Goal: Manage account settings

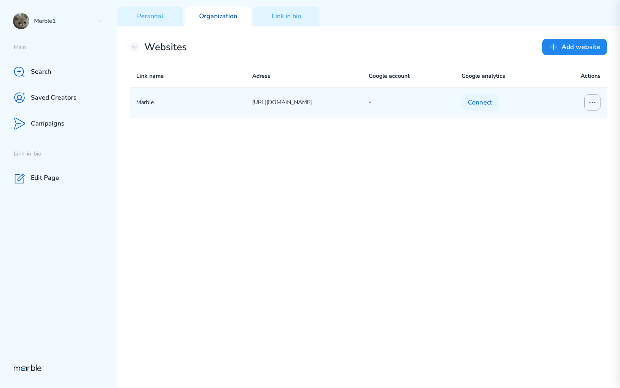
click at [591, 105] on icon at bounding box center [593, 103] width 10 height 10
click at [582, 135] on div "Edit connection" at bounding box center [560, 135] width 77 height 13
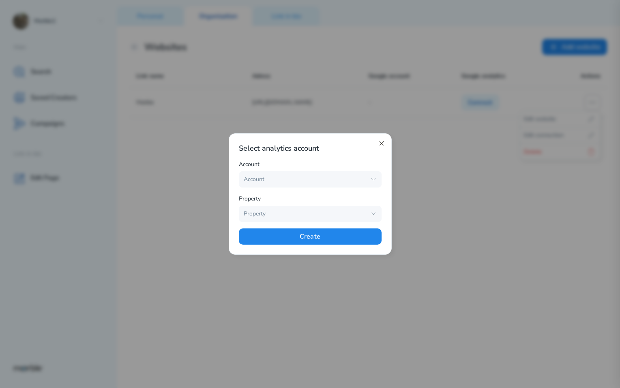
click at [383, 142] on icon at bounding box center [381, 143] width 6 height 6
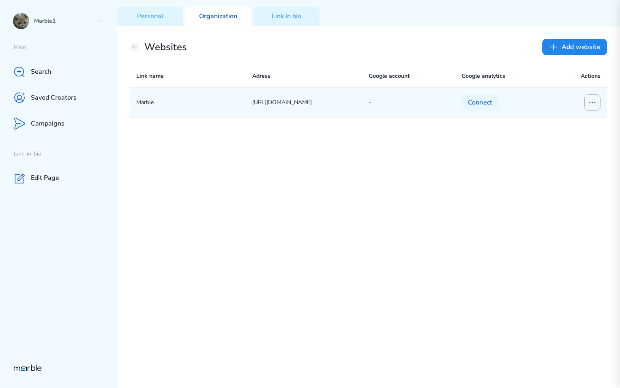
click at [590, 101] on icon at bounding box center [593, 103] width 10 height 10
click at [577, 117] on div "Edit website" at bounding box center [560, 119] width 77 height 13
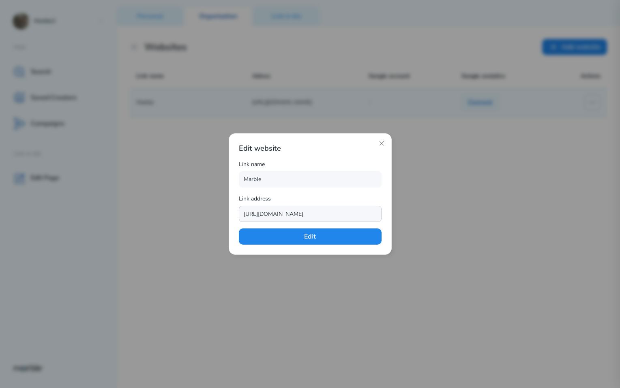
click at [365, 216] on input "[URL][DOMAIN_NAME]" at bounding box center [310, 214] width 143 height 16
drag, startPoint x: 365, startPoint y: 216, endPoint x: 223, endPoint y: 208, distance: 141.7
click at [223, 208] on div "Edit website Link name Marble Link address [URL][DOMAIN_NAME] Edit" at bounding box center [310, 194] width 620 height 388
click at [380, 144] on icon at bounding box center [381, 143] width 6 height 6
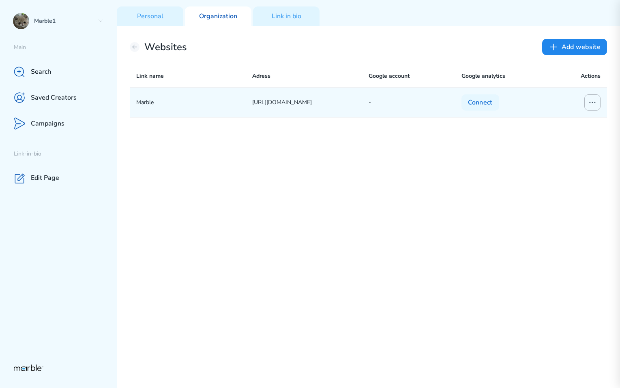
click at [596, 103] on icon at bounding box center [593, 103] width 10 height 10
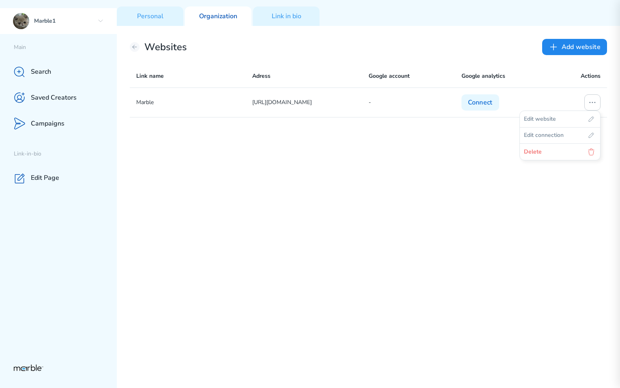
click at [100, 23] on icon at bounding box center [100, 21] width 6 height 6
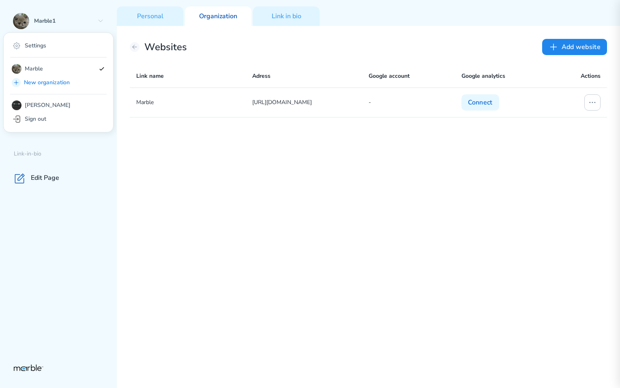
click at [71, 89] on div "Settings Marble New organization [PERSON_NAME] Sign out" at bounding box center [58, 82] width 110 height 100
click at [67, 86] on p "New organization" at bounding box center [64, 83] width 80 height 10
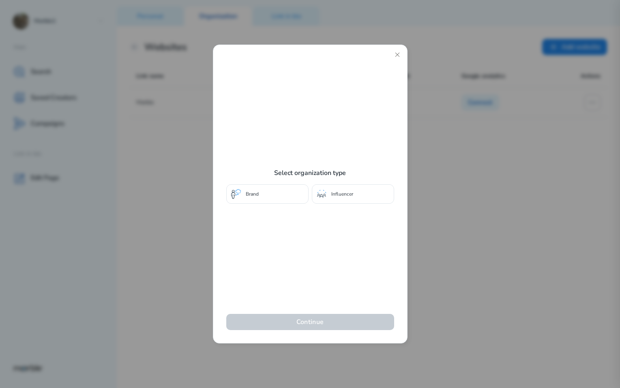
click at [342, 200] on div "Influencer" at bounding box center [353, 194] width 82 height 19
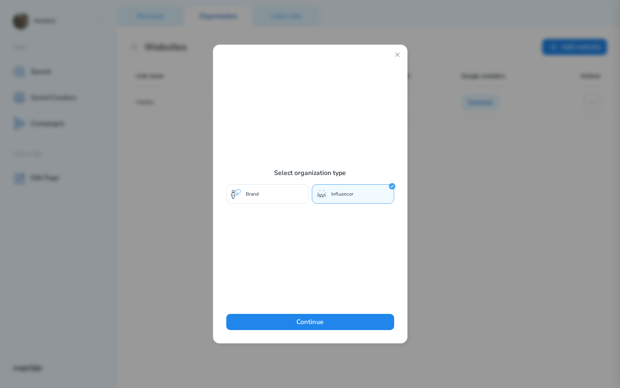
click at [286, 196] on div "Brand" at bounding box center [267, 194] width 82 height 19
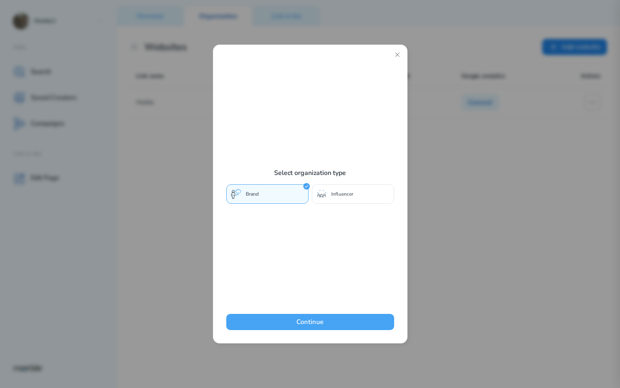
click at [339, 322] on button "Continue" at bounding box center [310, 322] width 168 height 16
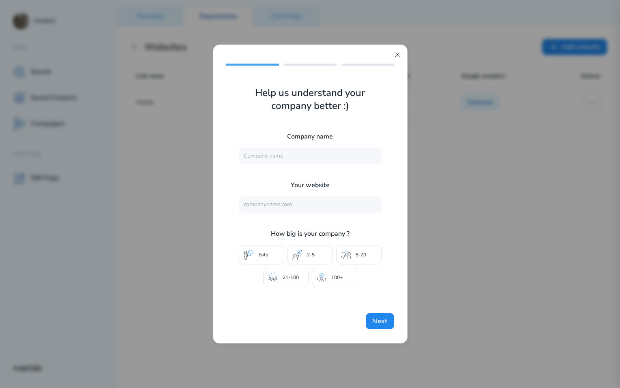
click at [396, 55] on icon at bounding box center [397, 55] width 4 height 4
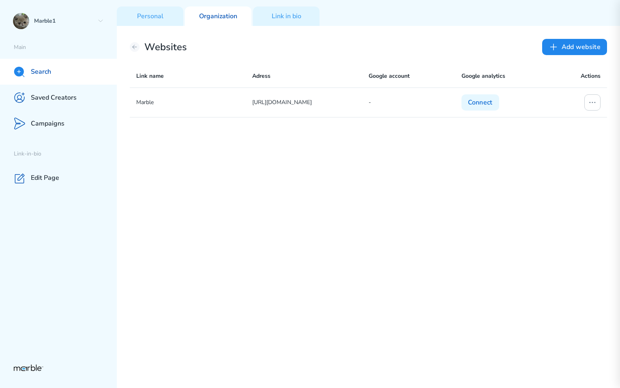
click at [62, 69] on div "Search" at bounding box center [58, 72] width 117 height 26
